Goal: Task Accomplishment & Management: Use online tool/utility

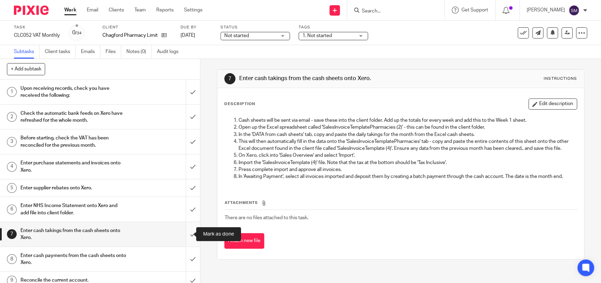
click at [189, 229] on input "submit" at bounding box center [100, 234] width 200 height 25
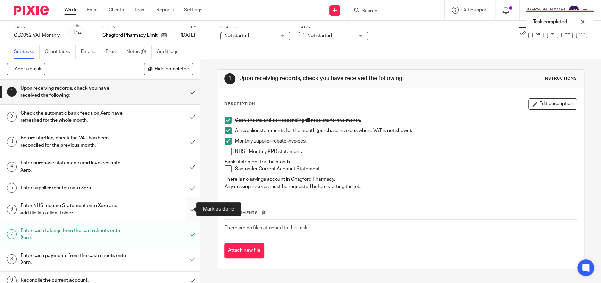
click at [183, 210] on input "submit" at bounding box center [100, 209] width 200 height 25
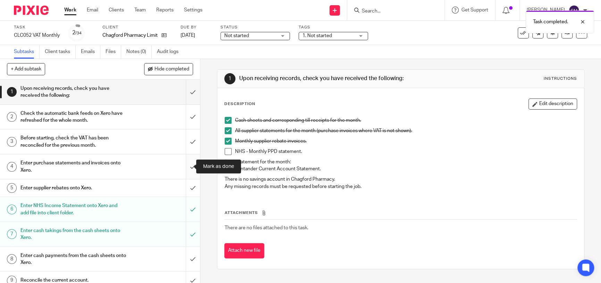
click at [182, 166] on input "submit" at bounding box center [100, 167] width 200 height 25
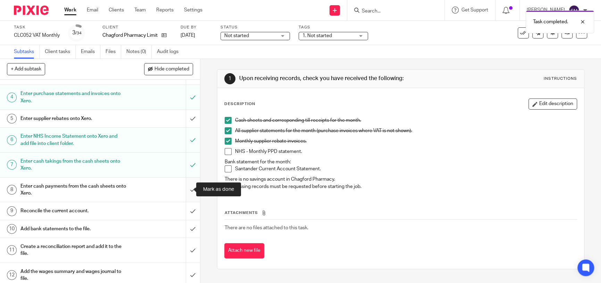
click at [188, 188] on input "submit" at bounding box center [100, 190] width 200 height 25
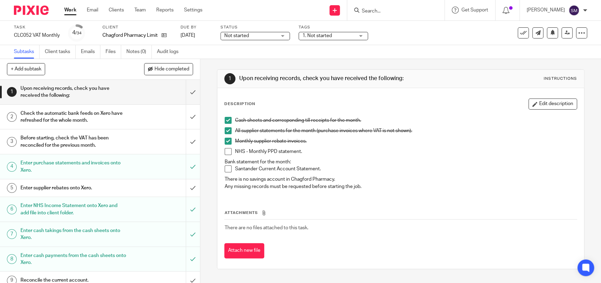
click at [281, 36] on div "Not started Not started" at bounding box center [255, 36] width 69 height 8
click at [304, 50] on div "Subtasks Client tasks Emails Files Notes (0) Audit logs" at bounding box center [300, 52] width 601 height 14
click at [226, 155] on li "NHS - Monthly PPD statement." at bounding box center [401, 153] width 352 height 10
click at [225, 151] on span at bounding box center [228, 151] width 7 height 7
drag, startPoint x: 480, startPoint y: 112, endPoint x: 600, endPoint y: 296, distance: 219.5
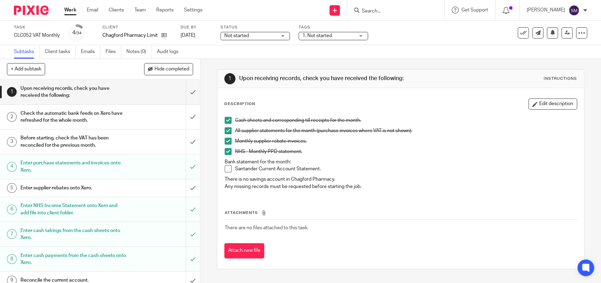
click at [600, 283] on html "Work Email Clients Team Reports Settings Work Email Clients Team Reports Settin…" at bounding box center [300, 141] width 601 height 283
